Goal: Task Accomplishment & Management: Manage account settings

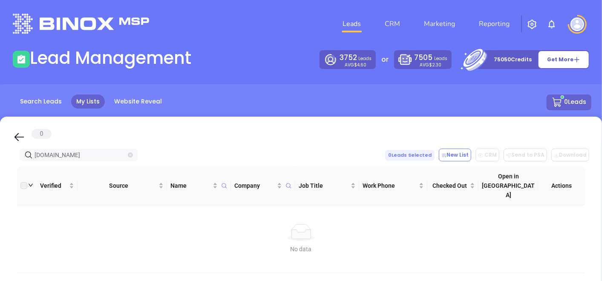
click at [131, 153] on icon "close-circle" at bounding box center [130, 155] width 5 height 5
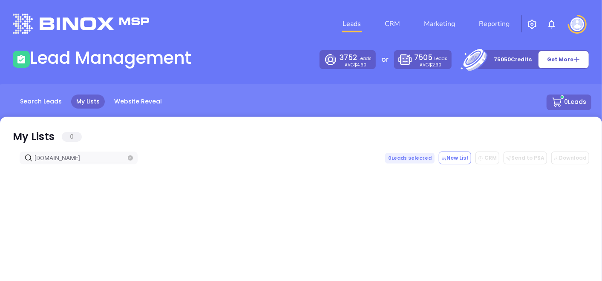
type input "stevensoninsurance.com"
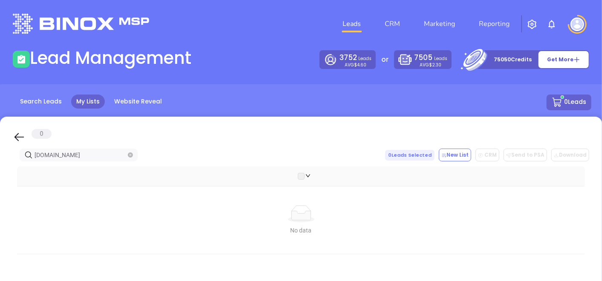
click at [128, 151] on span at bounding box center [130, 154] width 5 height 9
click at [130, 152] on span at bounding box center [130, 154] width 5 height 9
click at [133, 153] on icon "close-circle" at bounding box center [130, 155] width 5 height 5
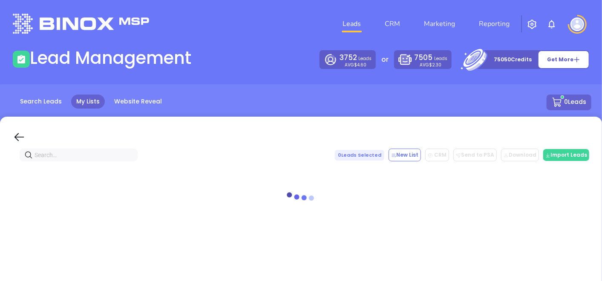
paste input "whroddy.com"
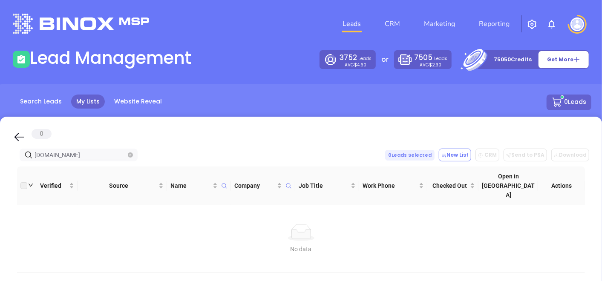
type input "whroddy.com"
click at [131, 154] on icon "close-circle" at bounding box center [130, 155] width 5 height 5
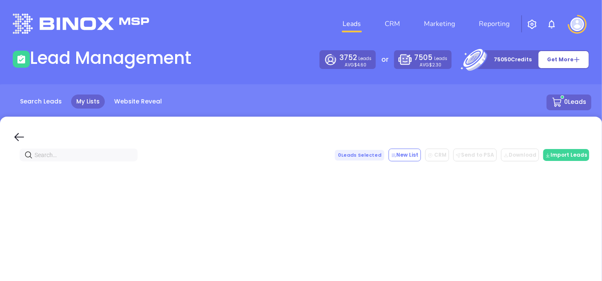
paste input "3cagency.com"
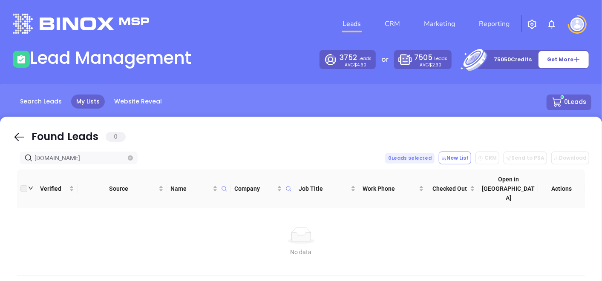
type input "3cagency.com"
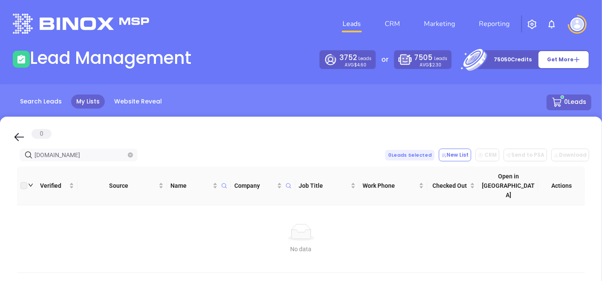
click at [133, 153] on span "3cagency.com" at bounding box center [79, 155] width 118 height 13
click at [131, 154] on icon "close-circle" at bounding box center [130, 155] width 5 height 5
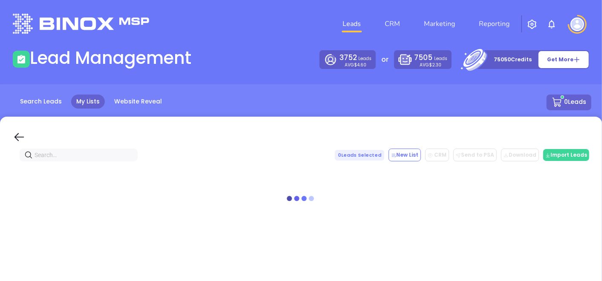
paste input "tri-countyinsurance.com"
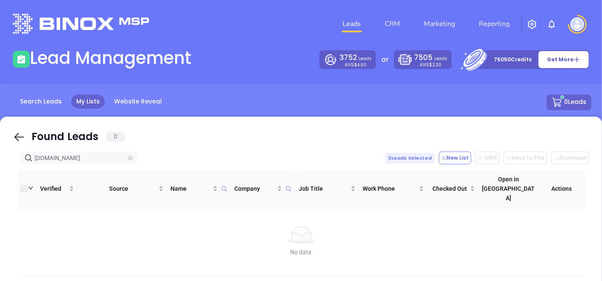
type input "tri-countyinsurance.com"
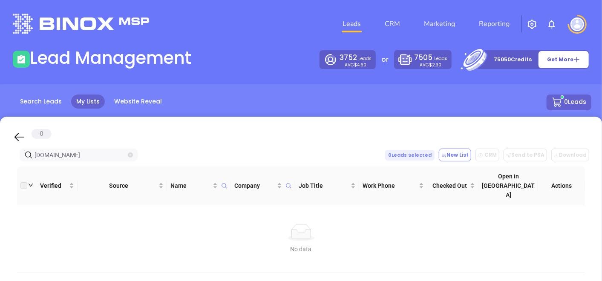
click at [131, 153] on icon "close-circle" at bounding box center [130, 155] width 5 height 5
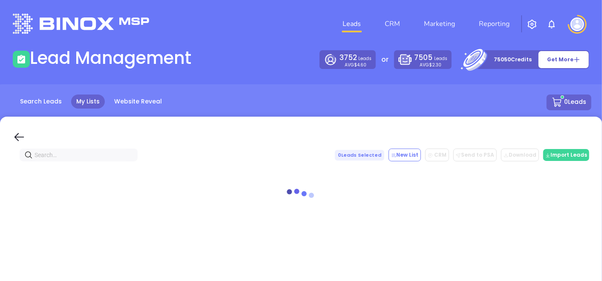
paste input "sungenisagency.com"
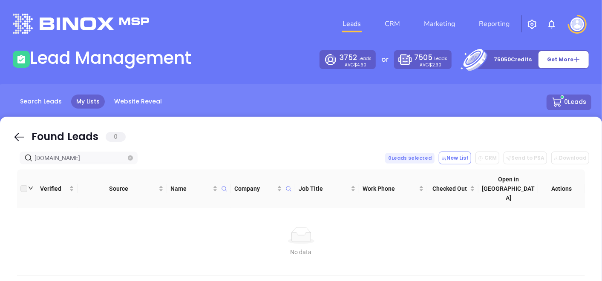
type input "sungenisagency.com"
type input "[PERSON_NAME][DOMAIN_NAME]"
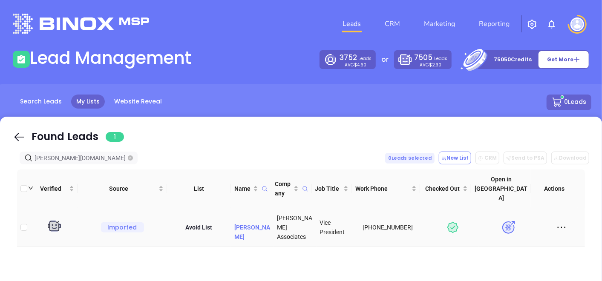
click at [255, 214] on p "[PERSON_NAME]" at bounding box center [252, 228] width 36 height 28
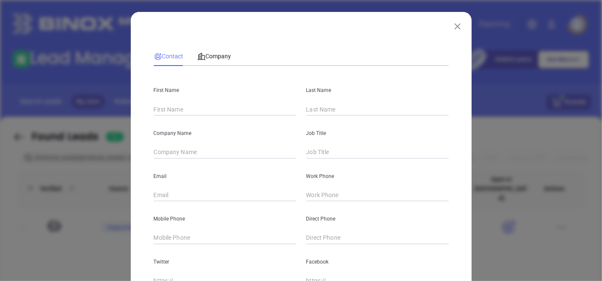
type input "[PERSON_NAME]"
type input "[PERSON_NAME] Associates"
type input "Vice President"
type input "[EMAIL_ADDRESS][PERSON_NAME][DOMAIN_NAME]"
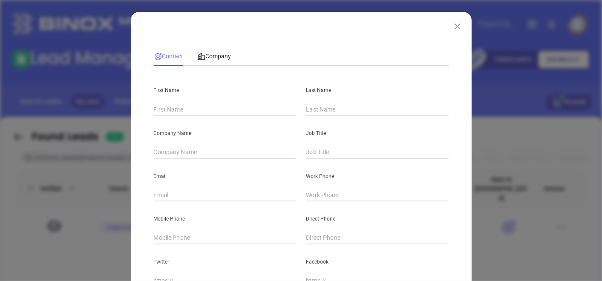
type input "[PHONE_NUMBER]"
type input "[DOMAIN_NAME][URL]"
type textarea "[DATE] By GabrielaBinox By Industry"
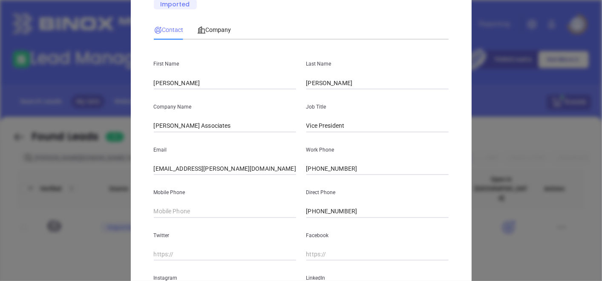
scroll to position [142, 0]
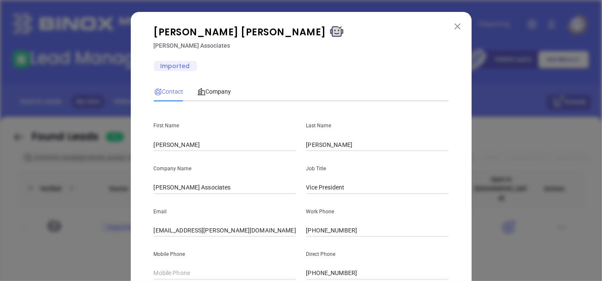
click at [457, 26] on button at bounding box center [457, 25] width 11 height 11
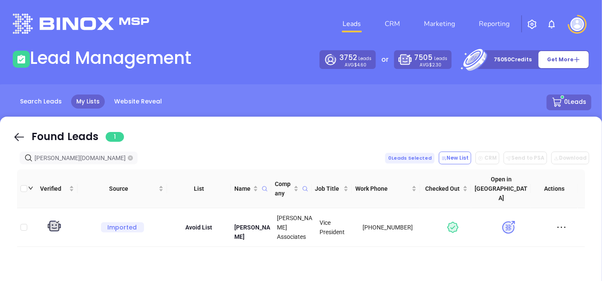
click at [130, 158] on icon "close-circle" at bounding box center [130, 158] width 5 height 5
paste input "[DOMAIN_NAME]"
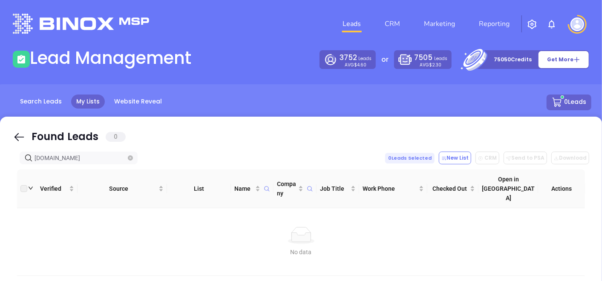
type input "[DOMAIN_NAME]"
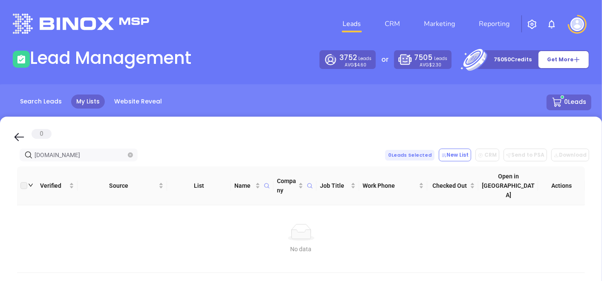
click at [127, 157] on span "[DOMAIN_NAME]" at bounding box center [79, 155] width 118 height 13
click at [130, 155] on icon "close-circle" at bounding box center [130, 155] width 5 height 5
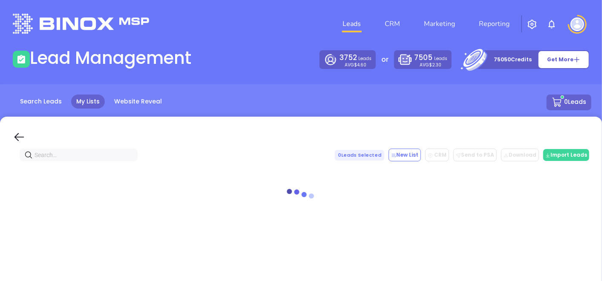
paste input "[DOMAIN_NAME]"
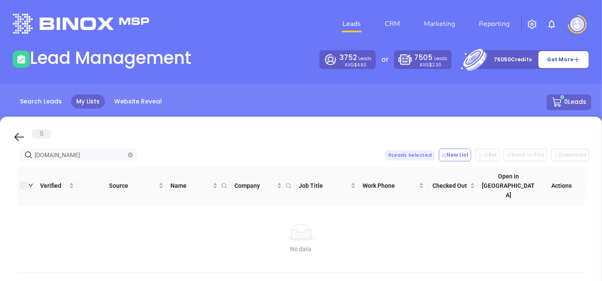
type input "[DOMAIN_NAME]"
click at [128, 154] on icon "close-circle" at bounding box center [130, 155] width 5 height 5
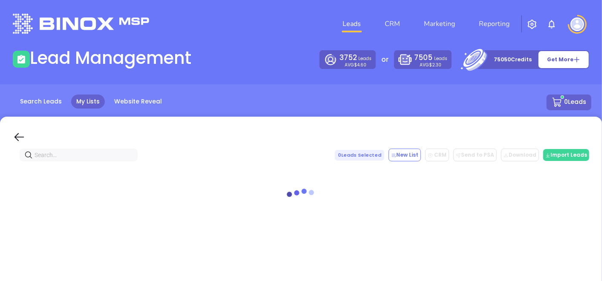
paste input "[DOMAIN_NAME]"
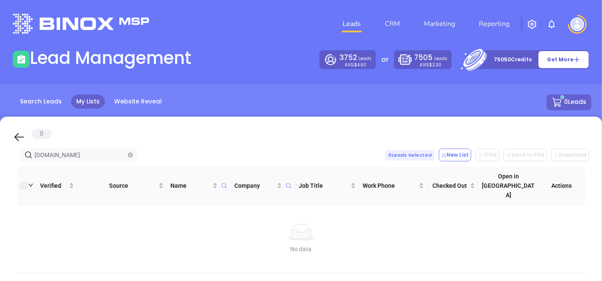
type input "[DOMAIN_NAME]"
click at [132, 153] on icon "close-circle" at bounding box center [130, 155] width 5 height 5
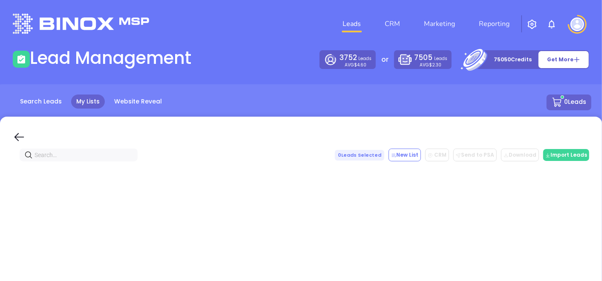
paste input "[DOMAIN_NAME]"
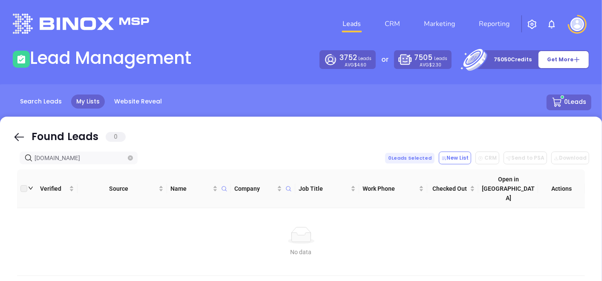
type input "[DOMAIN_NAME]"
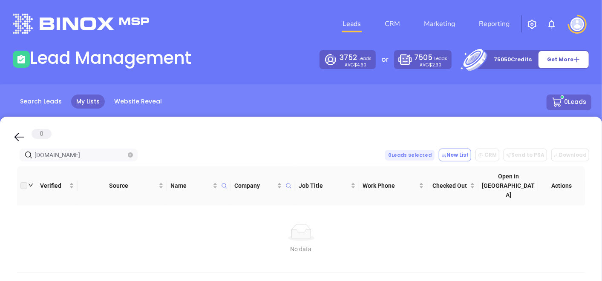
click at [131, 151] on span at bounding box center [130, 154] width 5 height 9
click at [130, 153] on icon "close-circle" at bounding box center [130, 155] width 5 height 5
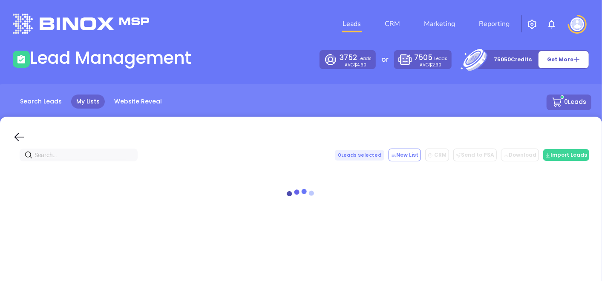
paste input "[DOMAIN_NAME]"
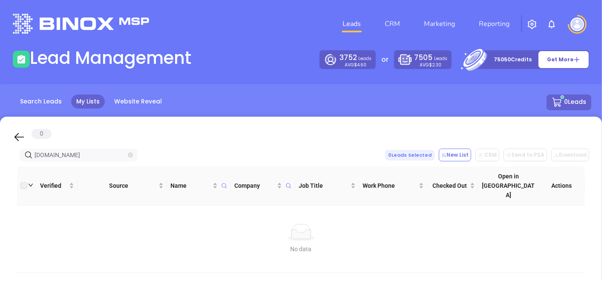
type input "[DOMAIN_NAME]"
click at [131, 152] on span at bounding box center [130, 154] width 5 height 9
click at [130, 153] on icon "close-circle" at bounding box center [130, 155] width 5 height 5
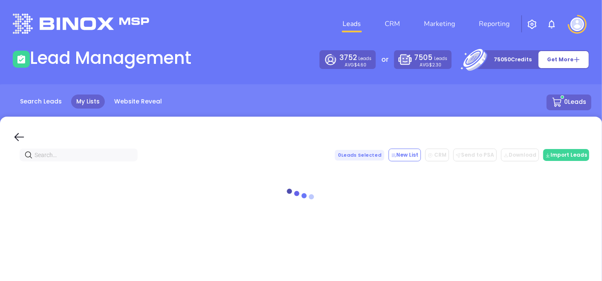
paste input "[DOMAIN_NAME]"
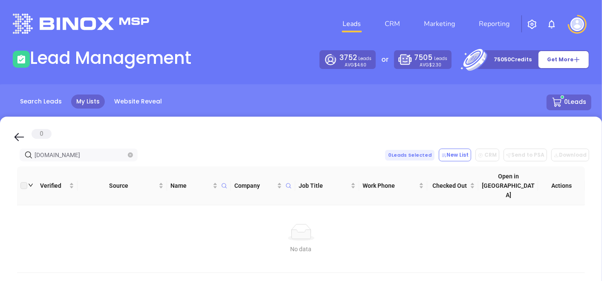
type input "[DOMAIN_NAME]"
click at [127, 156] on span "[DOMAIN_NAME]" at bounding box center [79, 155] width 118 height 13
click at [129, 157] on icon "close-circle" at bounding box center [130, 155] width 5 height 5
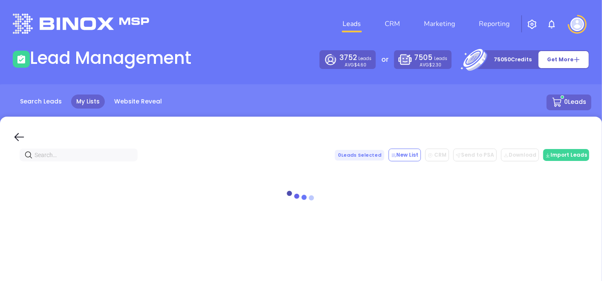
paste input "[DOMAIN_NAME]"
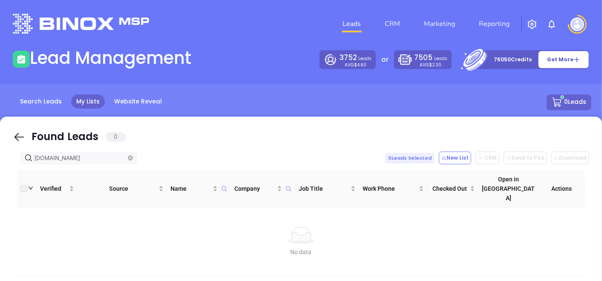
type input "[DOMAIN_NAME]"
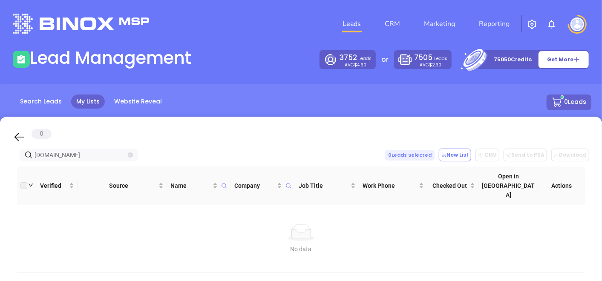
click at [131, 153] on icon "close-circle" at bounding box center [130, 155] width 5 height 5
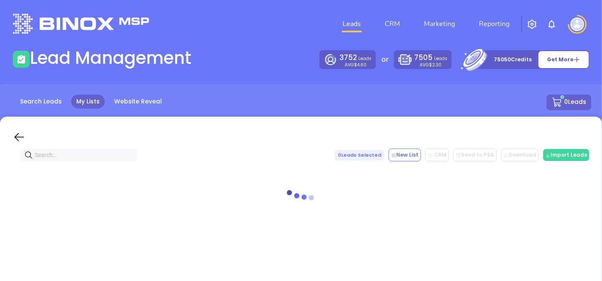
paste input "[DOMAIN_NAME]"
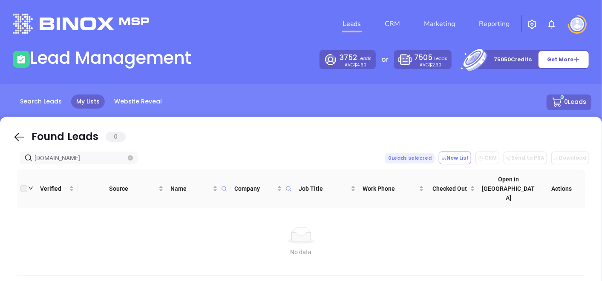
type input "[DOMAIN_NAME]"
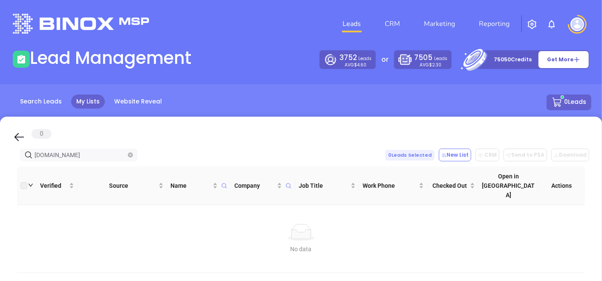
click at [128, 152] on span at bounding box center [130, 154] width 5 height 9
click at [129, 153] on icon "close-circle" at bounding box center [130, 155] width 5 height 5
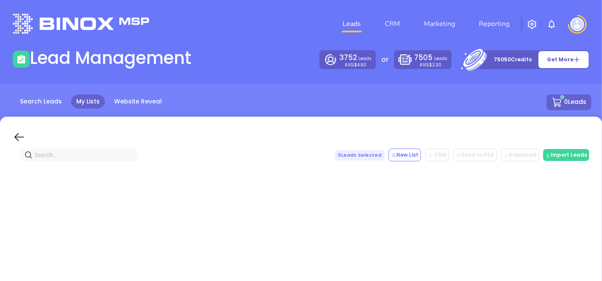
paste input "[DOMAIN_NAME]"
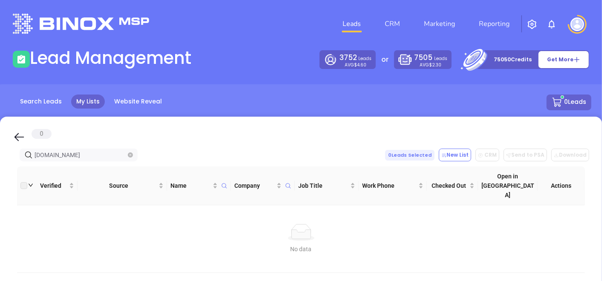
type input "[DOMAIN_NAME]"
click at [133, 157] on span "[DOMAIN_NAME]" at bounding box center [79, 155] width 118 height 13
click at [131, 156] on icon "close-circle" at bounding box center [130, 155] width 5 height 5
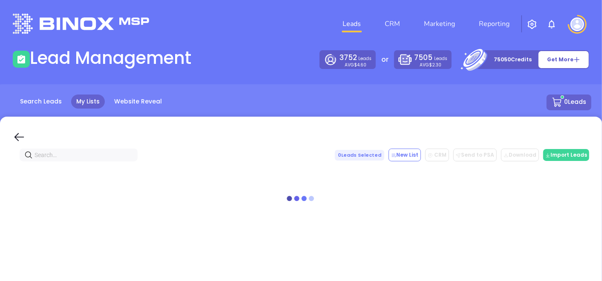
paste input "Del Duke Insurance Group"
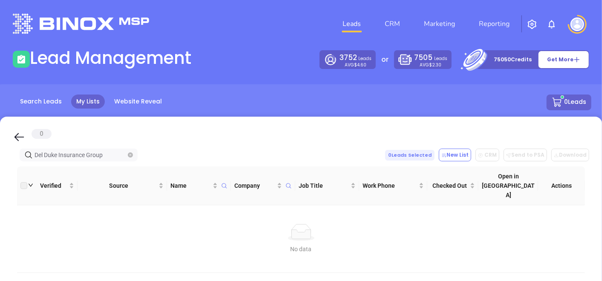
type input "Del Duke Insurance Group"
click at [133, 154] on icon "close-circle" at bounding box center [130, 155] width 5 height 5
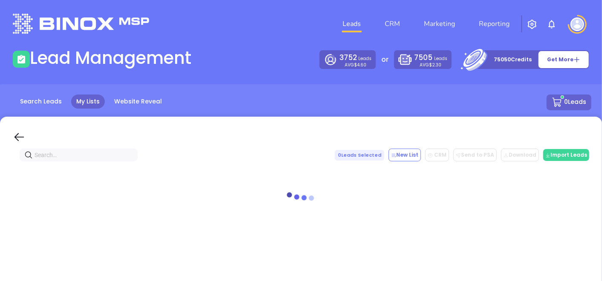
paste input "[DOMAIN_NAME]"
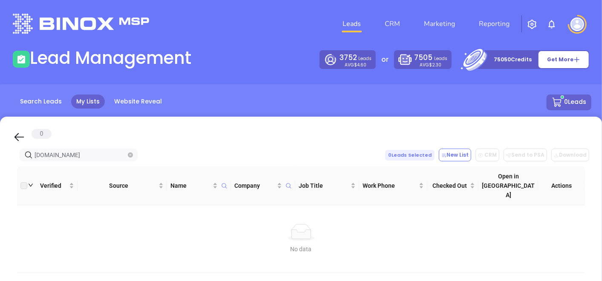
type input "[DOMAIN_NAME]"
click at [131, 150] on span at bounding box center [130, 154] width 5 height 9
click at [130, 153] on icon "close-circle" at bounding box center [130, 155] width 5 height 5
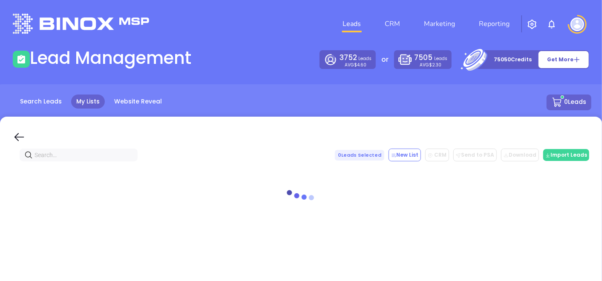
paste input "[DOMAIN_NAME]"
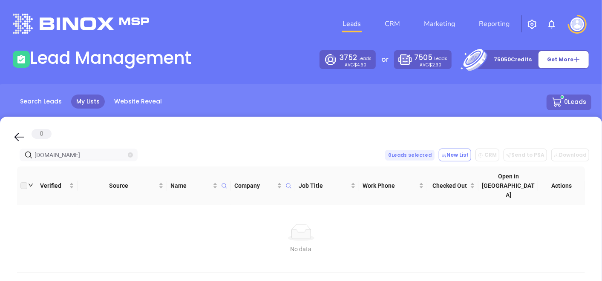
type input "[DOMAIN_NAME]"
click at [130, 153] on icon "close-circle" at bounding box center [130, 155] width 5 height 5
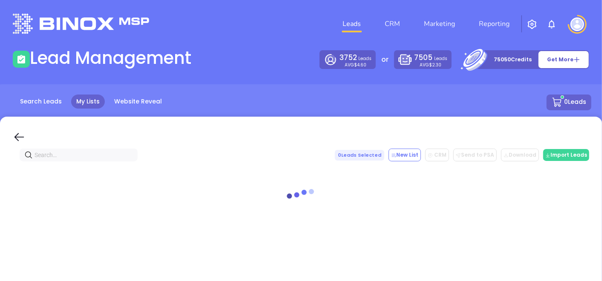
paste input "[DOMAIN_NAME]"
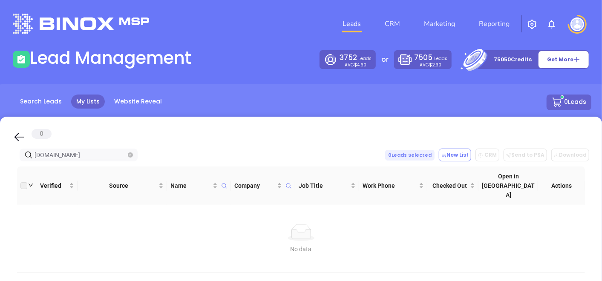
type input "[DOMAIN_NAME]"
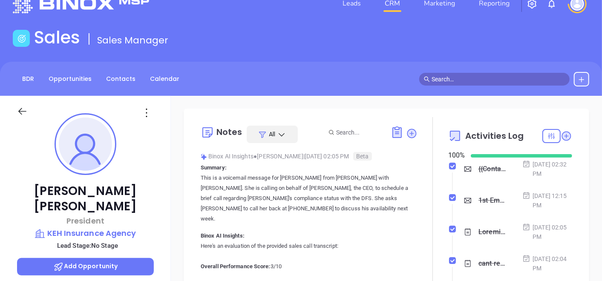
scroll to position [5, 0]
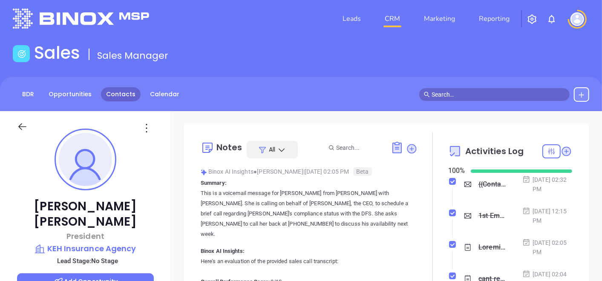
click at [122, 99] on link "Contacts" at bounding box center [121, 94] width 40 height 14
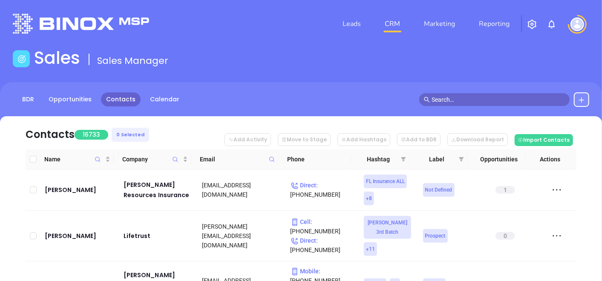
click at [266, 164] on div "Email" at bounding box center [237, 159] width 75 height 9
click at [270, 162] on icon at bounding box center [272, 159] width 6 height 6
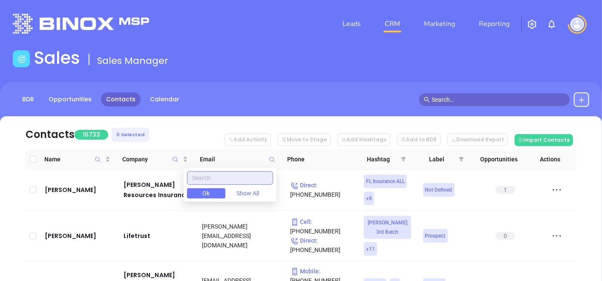
paste input "carletoninsurance.com"
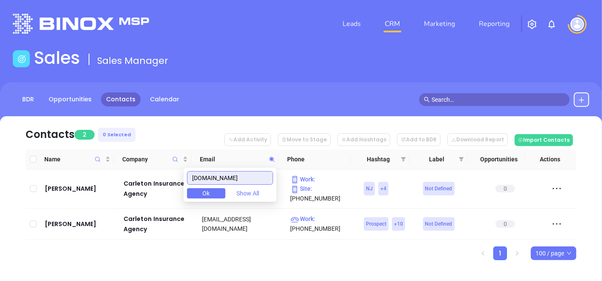
type input "carletoninsurance.com"
click at [205, 257] on ul "1 100 / page" at bounding box center [301, 254] width 551 height 14
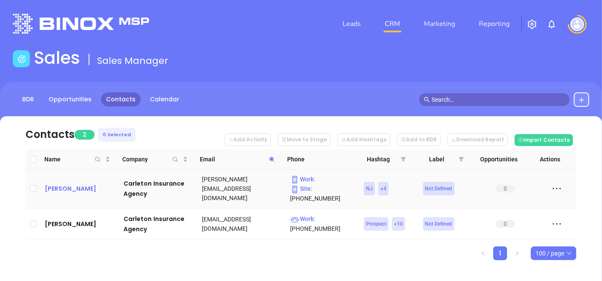
click at [68, 187] on div "Tim Carleton" at bounding box center [78, 189] width 67 height 10
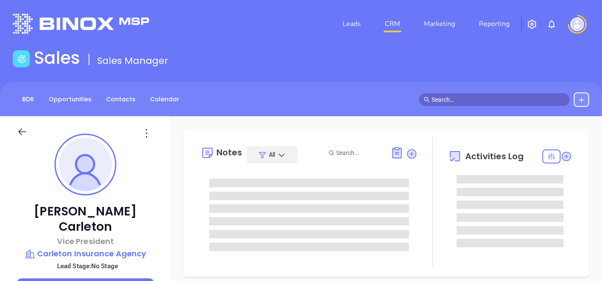
type input "10/01/2025"
type input "Gissela Vargas"
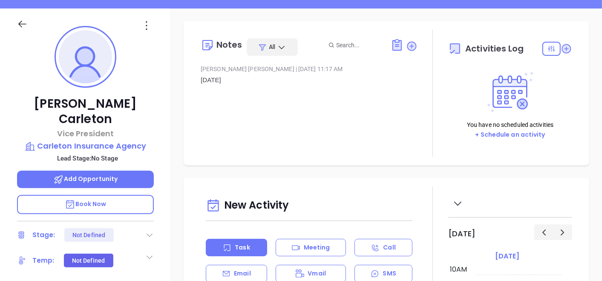
scroll to position [142, 0]
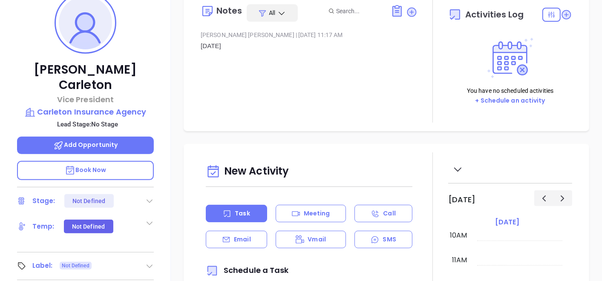
click at [148, 262] on icon at bounding box center [149, 266] width 9 height 9
drag, startPoint x: 108, startPoint y: 268, endPoint x: 309, endPoint y: 104, distance: 259.1
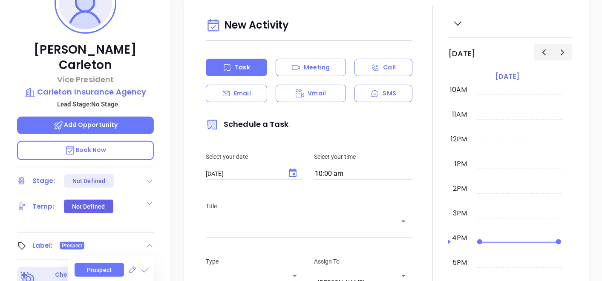
scroll to position [52, 0]
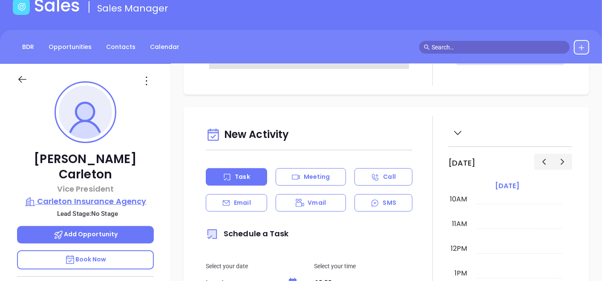
click at [76, 196] on p "Carleton Insurance Agency" at bounding box center [85, 202] width 137 height 12
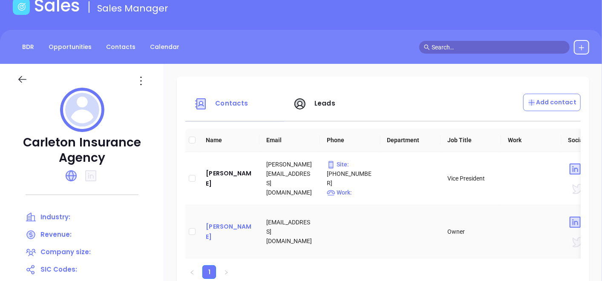
click at [219, 225] on div "Whitney Carleton" at bounding box center [229, 232] width 47 height 20
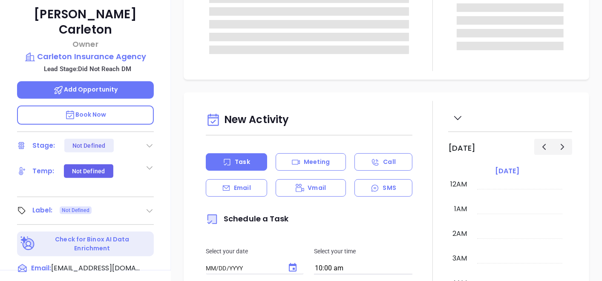
scroll to position [431, 0]
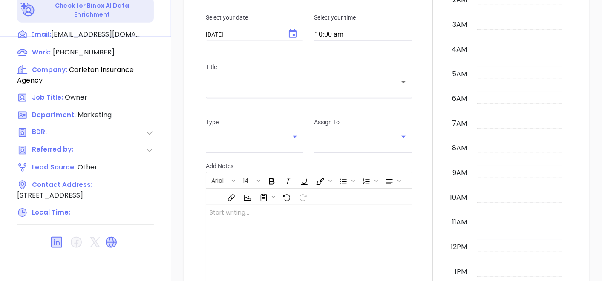
type input "10/01/2025"
type input "Gissela Vargas"
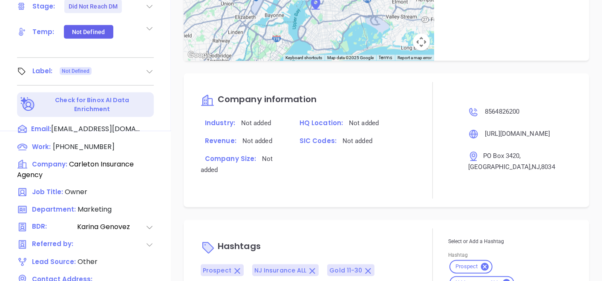
scroll to position [431, 0]
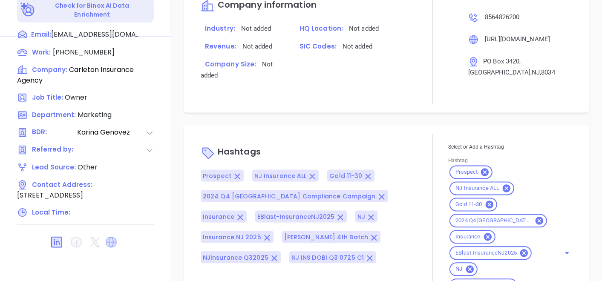
click at [115, 237] on icon at bounding box center [111, 242] width 11 height 11
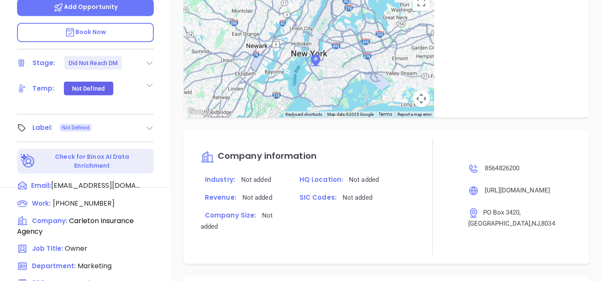
scroll to position [100, 0]
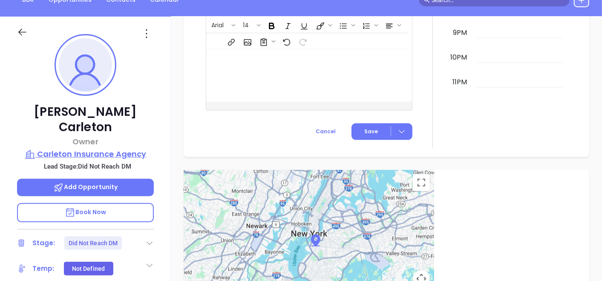
click at [101, 148] on p "Carleton Insurance Agency" at bounding box center [85, 154] width 137 height 12
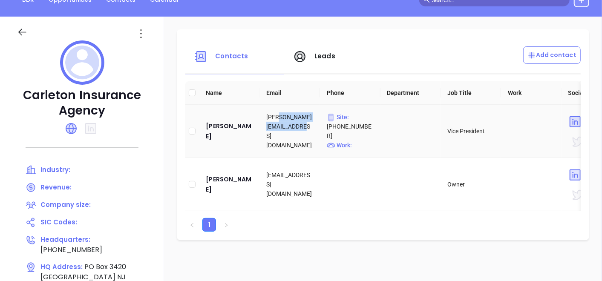
drag, startPoint x: 287, startPoint y: 127, endPoint x: 307, endPoint y: 135, distance: 22.2
click at [307, 135] on td "Tim@CarletonInsurance.com" at bounding box center [290, 131] width 61 height 53
click at [147, 34] on icon at bounding box center [141, 34] width 14 height 14
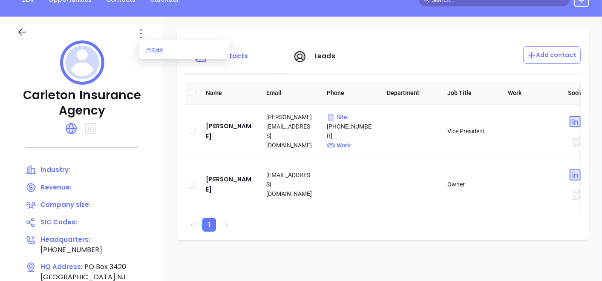
click at [152, 52] on div "Edit" at bounding box center [184, 50] width 77 height 9
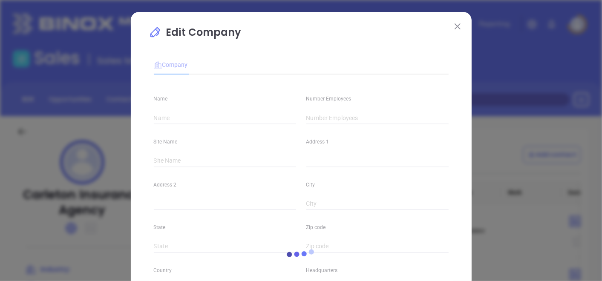
type input "Carleton Insurance Agency"
type input "(856) 482-6200"
type input "http://www.carletoninsurance.com"
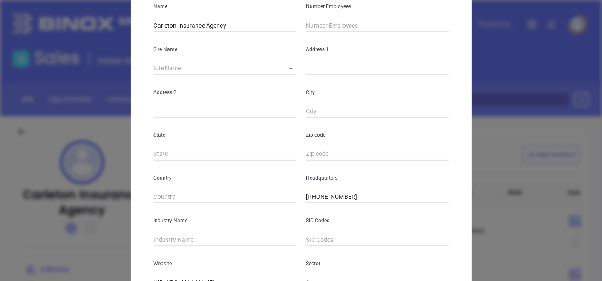
scroll to position [95, 0]
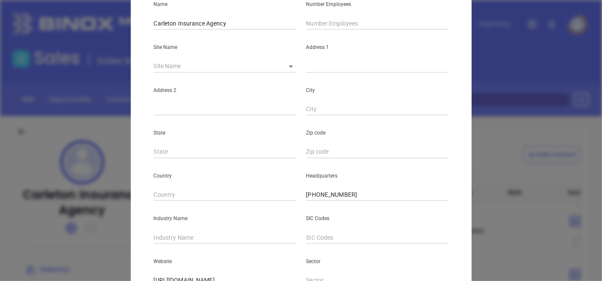
click at [343, 26] on input "text" at bounding box center [377, 23] width 142 height 13
type input "13"
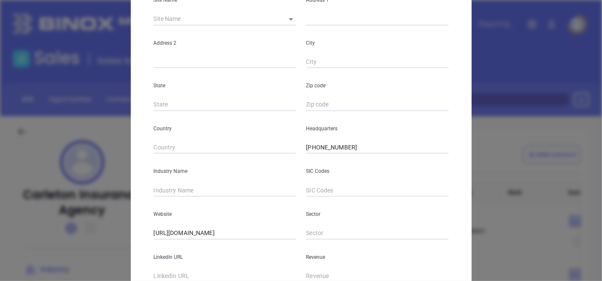
click at [184, 196] on input "text" at bounding box center [225, 190] width 142 height 13
type input "Insurance"
click at [279, 219] on p "Website" at bounding box center [225, 214] width 142 height 9
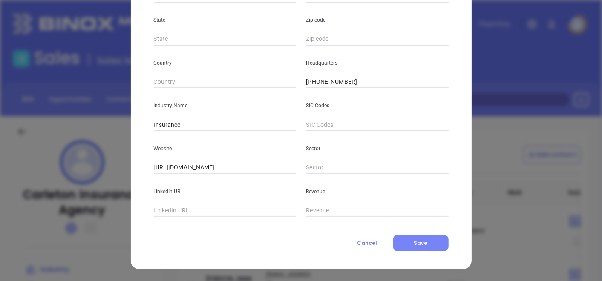
click at [416, 238] on button "Save" at bounding box center [420, 243] width 55 height 16
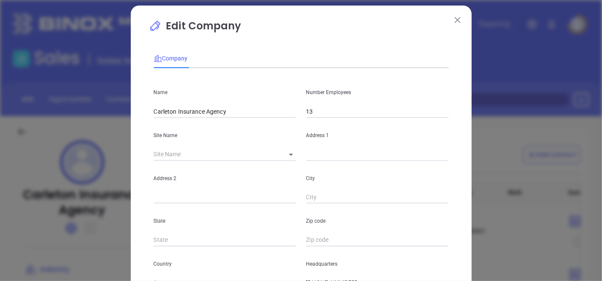
scroll to position [0, 0]
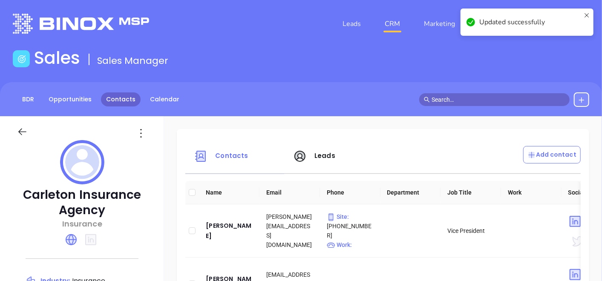
click at [120, 100] on link "Contacts" at bounding box center [121, 99] width 40 height 14
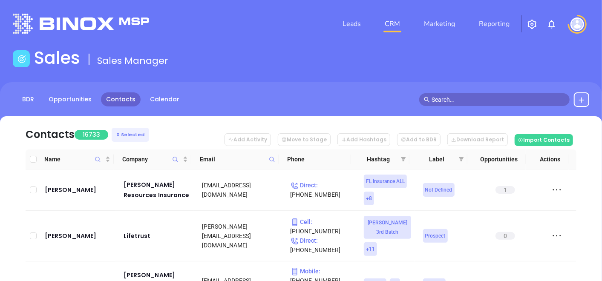
click at [273, 156] on icon at bounding box center [272, 159] width 6 height 6
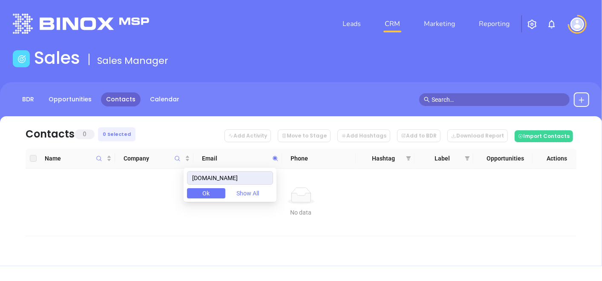
drag, startPoint x: 258, startPoint y: 178, endPoint x: 131, endPoint y: 196, distance: 127.8
click at [131, 196] on body "Leads CRM Marketing Reporting Financial Leads Leads Sales Sales Manager BDR Opp…" at bounding box center [301, 140] width 602 height 281
type input "[DOMAIN_NAME]"
paste input "cedarrisk.com"
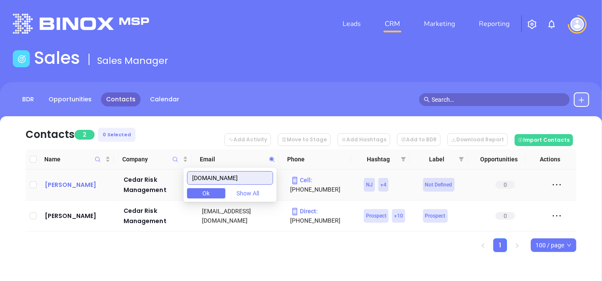
type input "cedarrisk.com"
click at [85, 183] on div "Robin Campbell" at bounding box center [78, 185] width 67 height 10
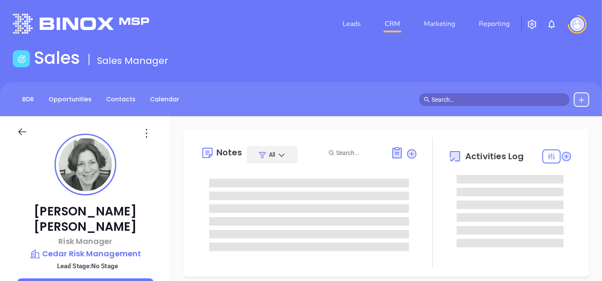
type input "10/01/2025"
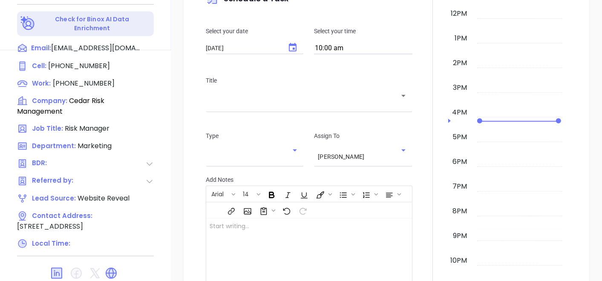
type input "Gissela Vargas"
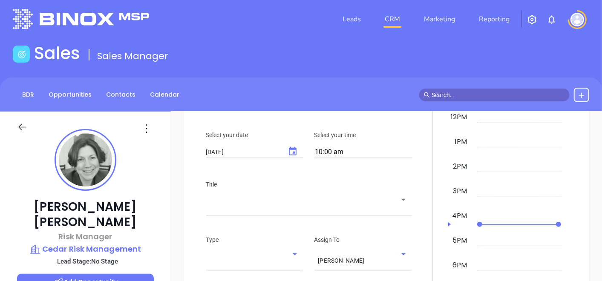
scroll to position [0, 0]
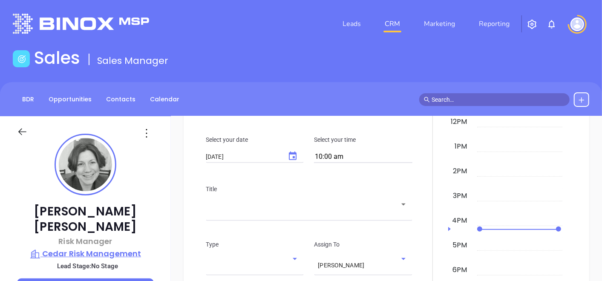
click at [67, 248] on p "Cedar Risk Management" at bounding box center [85, 254] width 137 height 12
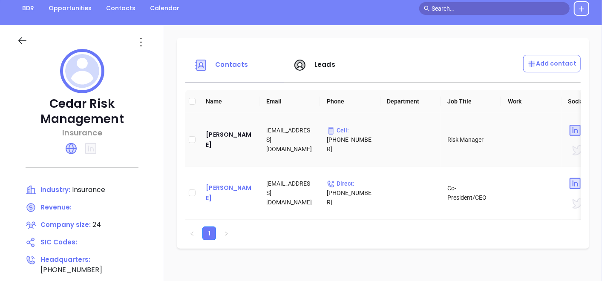
scroll to position [95, 0]
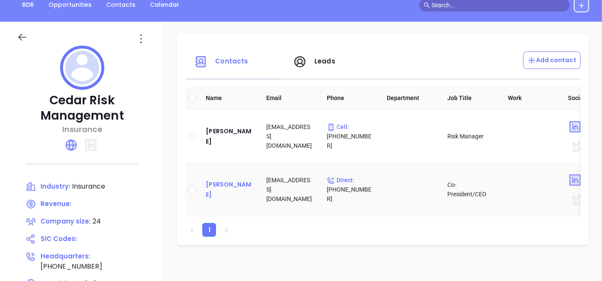
click at [226, 186] on div "Jarrett Farrell" at bounding box center [229, 189] width 47 height 20
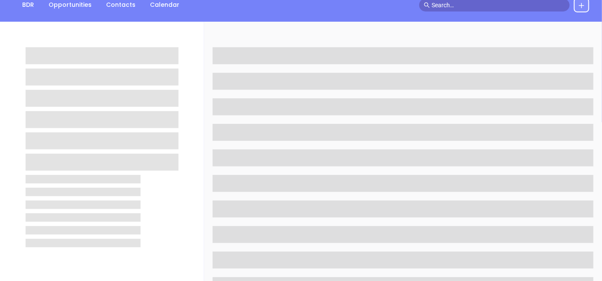
scroll to position [284, 0]
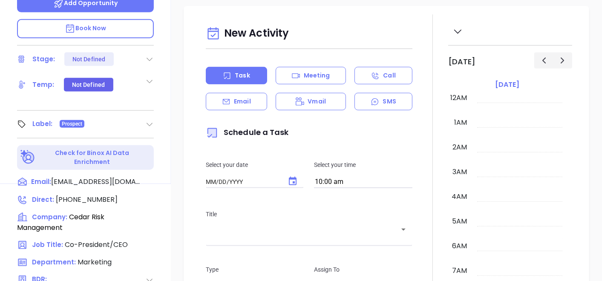
type input "10/01/2025"
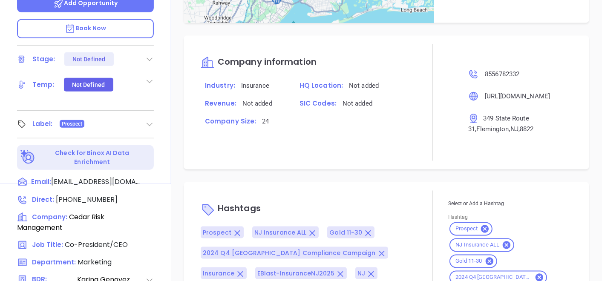
type input "Gissela Vargas"
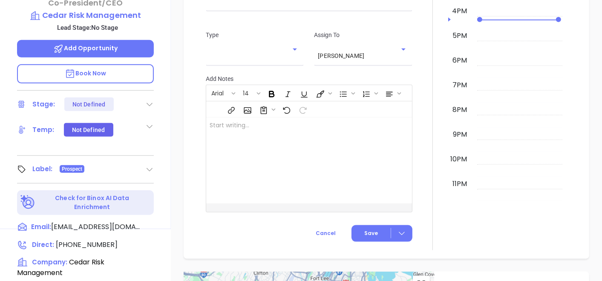
scroll to position [195, 0]
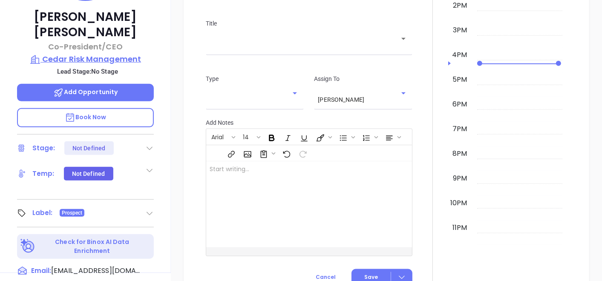
click at [96, 53] on p "Cedar Risk Management" at bounding box center [85, 59] width 137 height 12
